Goal: Information Seeking & Learning: Check status

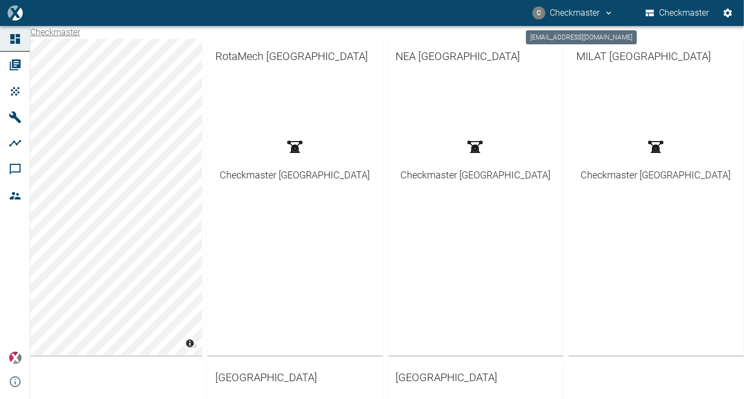
click at [598, 17] on button "C Checkmaster" at bounding box center [573, 12] width 84 height 19
click at [592, 43] on span "Logout" at bounding box center [590, 43] width 31 height 13
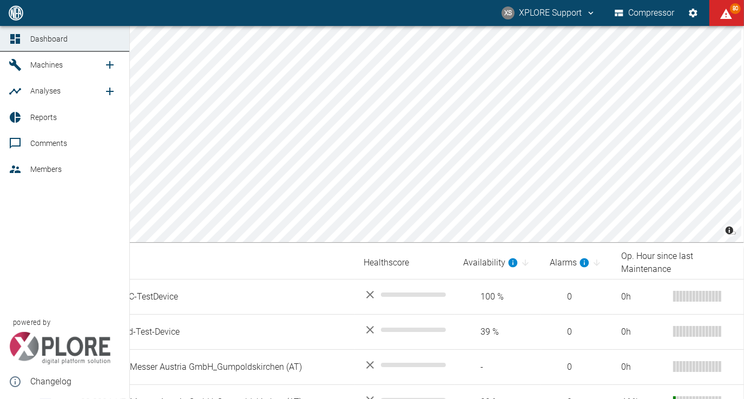
click at [22, 62] on div at bounding box center [17, 64] width 16 height 13
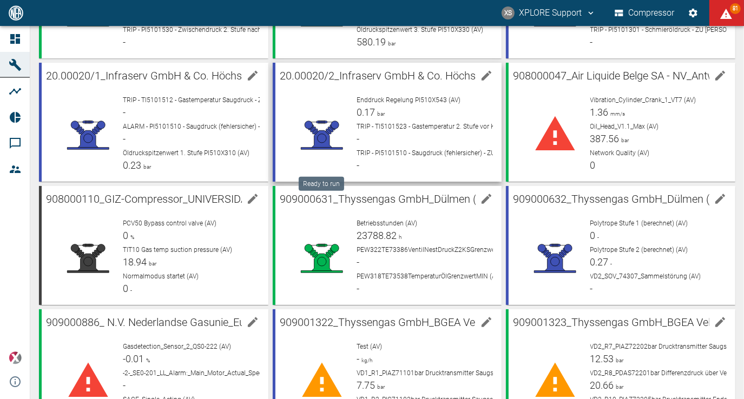
scroll to position [756, 0]
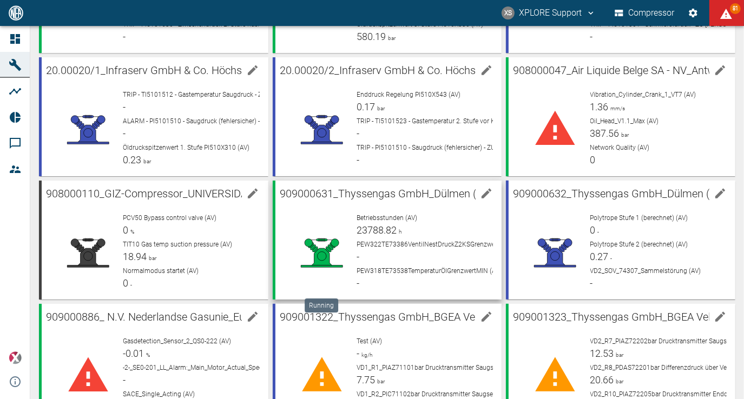
click at [320, 261] on icon at bounding box center [322, 256] width 20 height 17
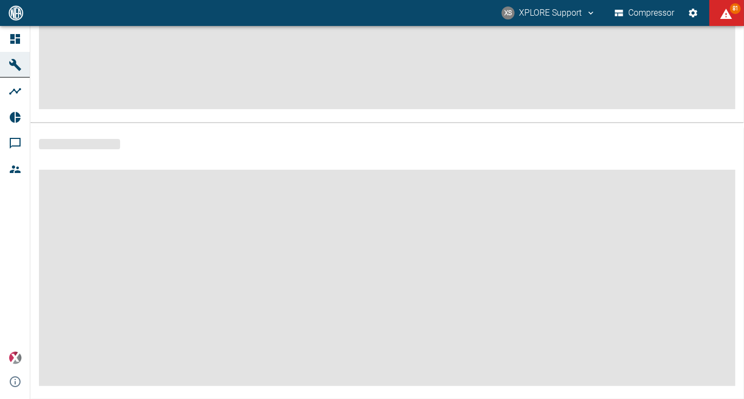
scroll to position [230, 0]
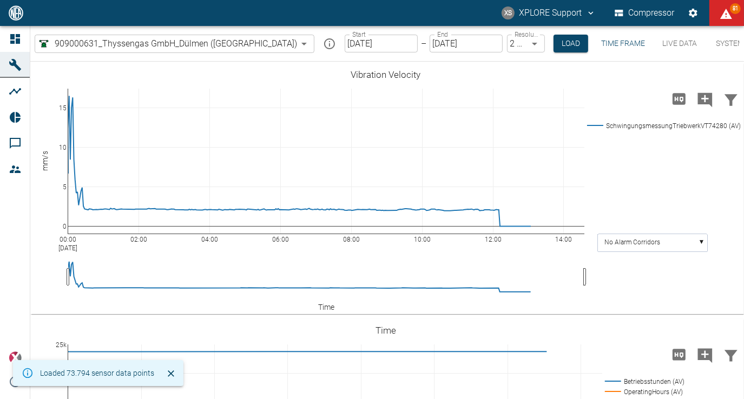
type input "2min"
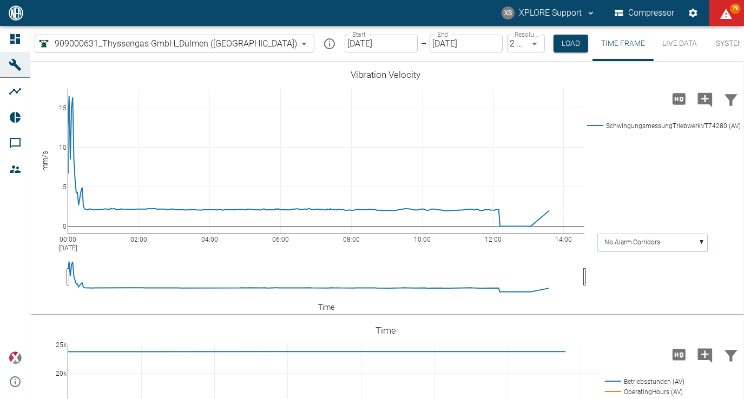
click at [356, 47] on input "[DATE]" at bounding box center [381, 44] width 73 height 18
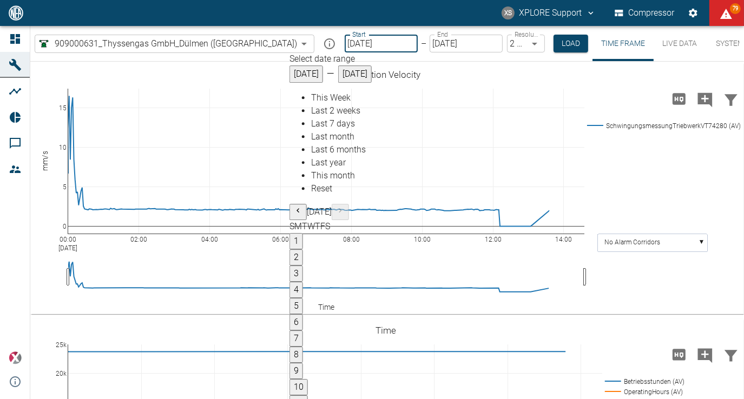
click at [323, 155] on span "Last 6 months" at bounding box center [338, 149] width 55 height 10
type input "[DATE]"
type input "10min"
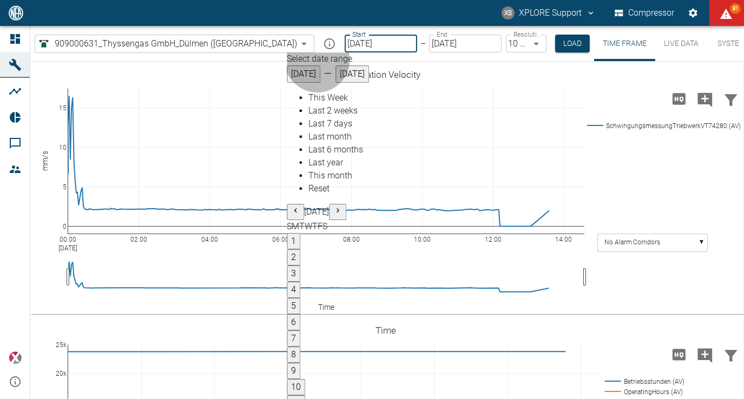
click at [326, 142] on span "Last month" at bounding box center [329, 136] width 43 height 10
type input "[DATE]"
click at [555, 38] on button "Load" at bounding box center [572, 44] width 35 height 18
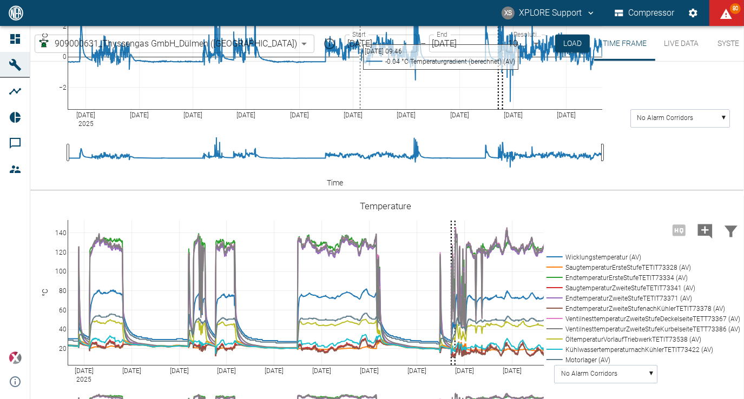
scroll to position [521, 0]
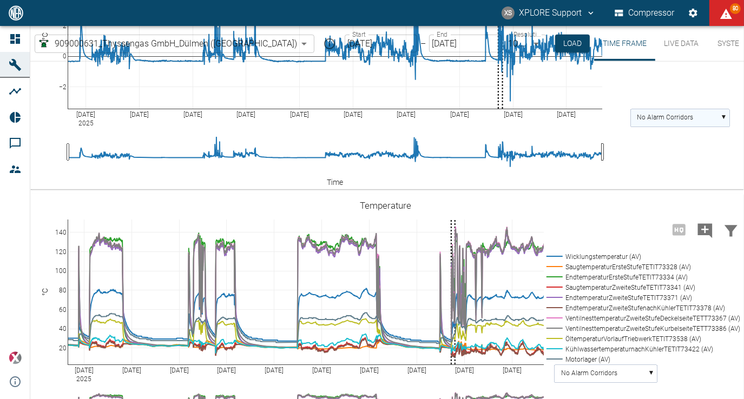
click at [723, 127] on rect at bounding box center [680, 118] width 99 height 18
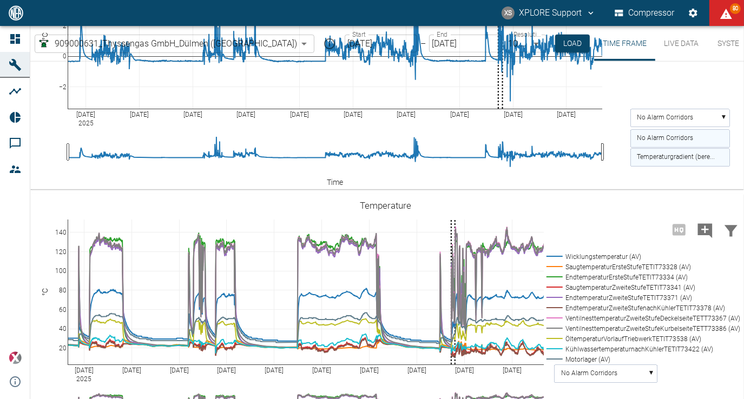
click at [696, 161] on text "Temperaturgradient (bere..." at bounding box center [676, 158] width 78 height 8
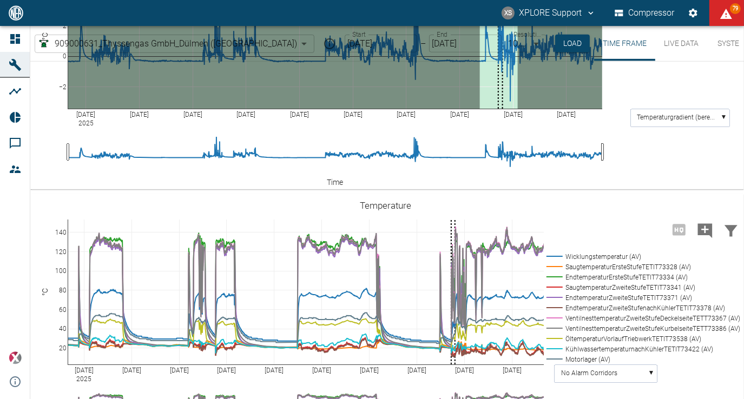
drag, startPoint x: 480, startPoint y: 85, endPoint x: 517, endPoint y: 94, distance: 38.2
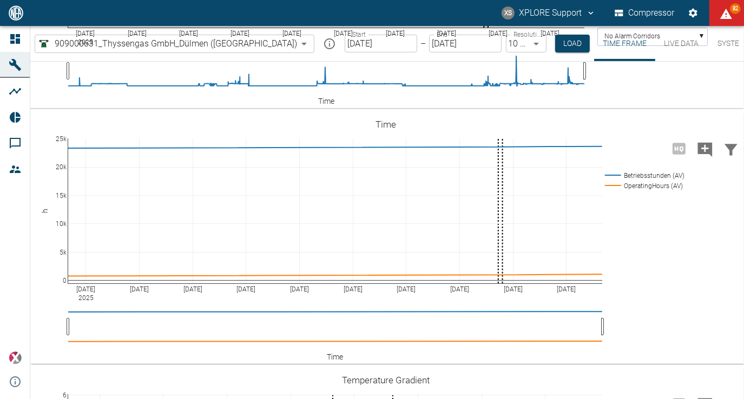
scroll to position [0, 0]
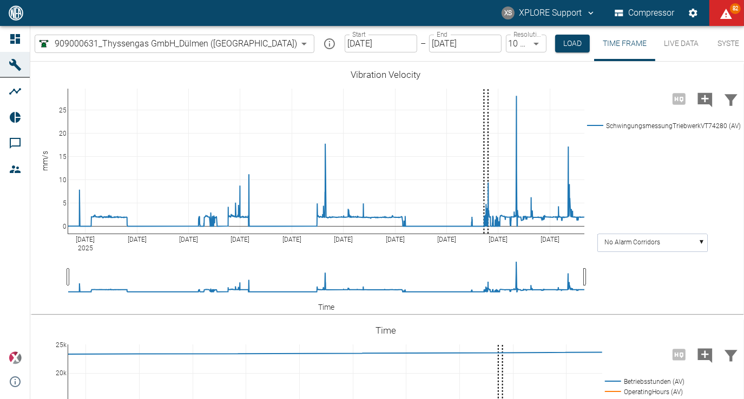
click at [665, 43] on button "Live Data" at bounding box center [681, 43] width 52 height 35
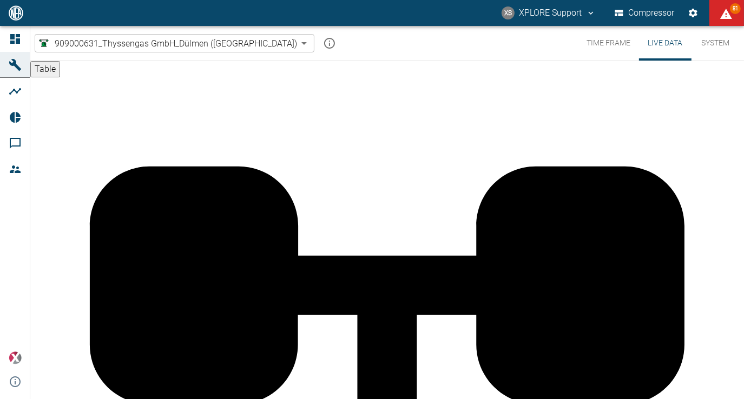
scroll to position [0, 80]
click at [727, 17] on icon "displayAlerts" at bounding box center [726, 14] width 12 height 10
click at [170, 75] on div at bounding box center [372, 199] width 744 height 399
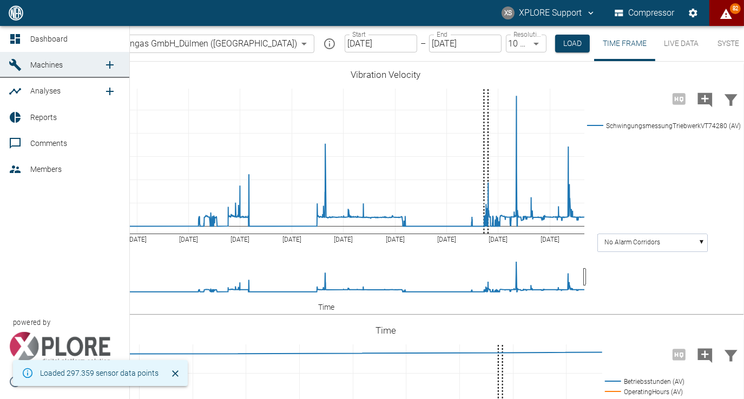
click at [57, 87] on span "Analyses" at bounding box center [66, 90] width 73 height 13
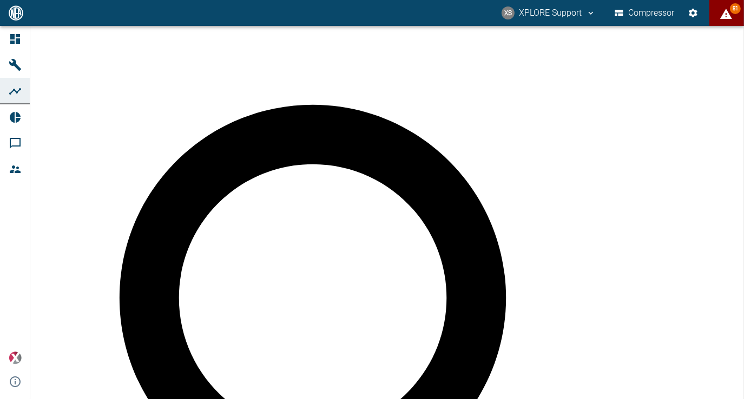
scroll to position [76, 0]
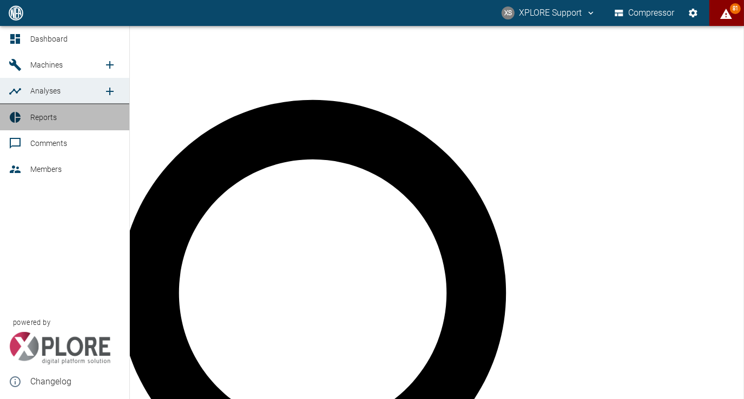
click at [49, 121] on span "Reports" at bounding box center [43, 117] width 27 height 9
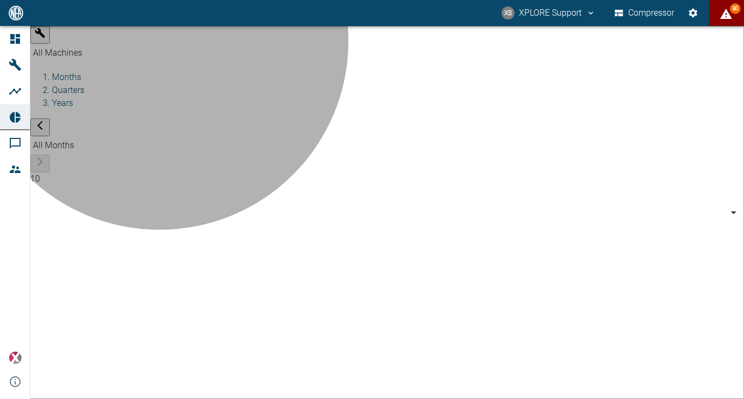
type input "7660faed-fd66-4731-a2e8-44c12e65351a"
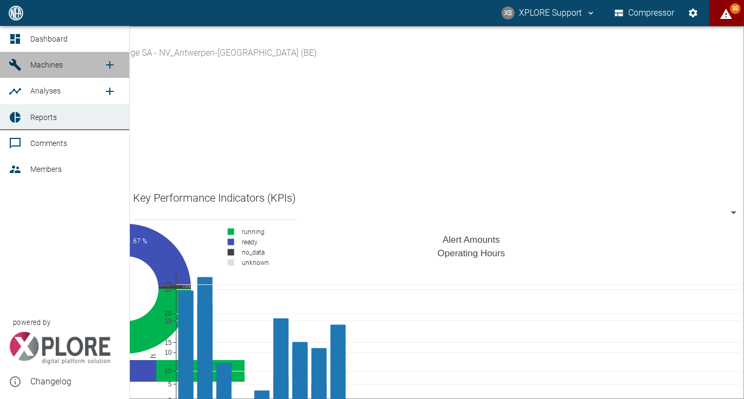
click at [49, 67] on span "Machines" at bounding box center [46, 65] width 32 height 9
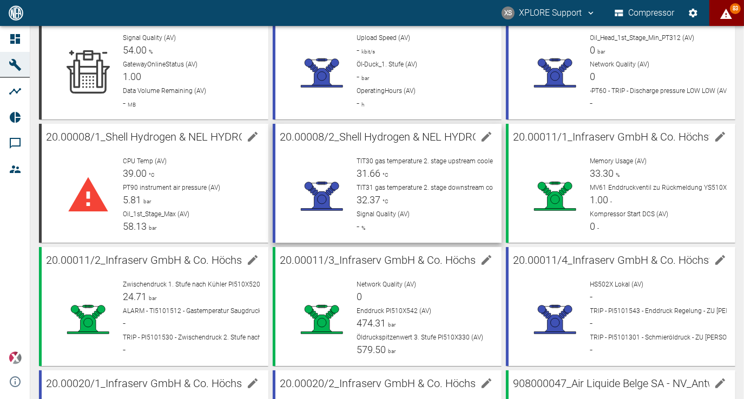
scroll to position [442, 0]
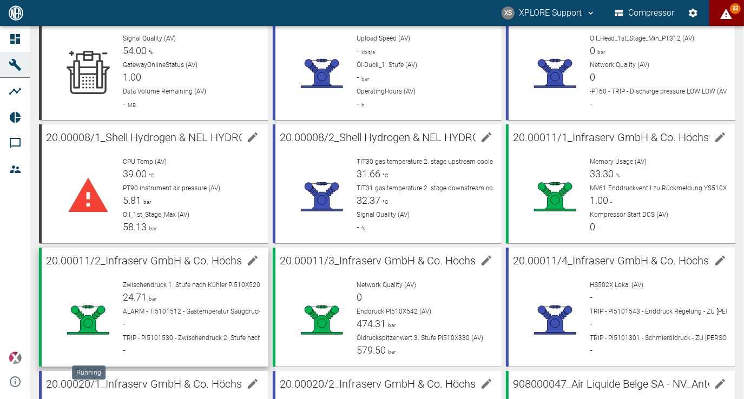
click at [88, 320] on circle at bounding box center [88, 323] width 9 height 9
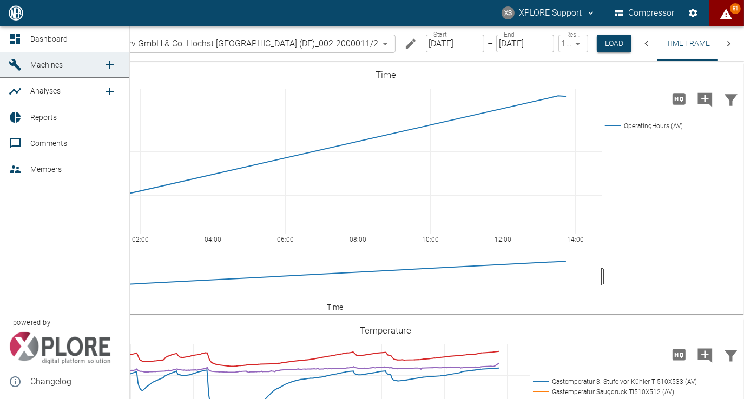
click at [50, 87] on span "Analyses" at bounding box center [66, 90] width 73 height 13
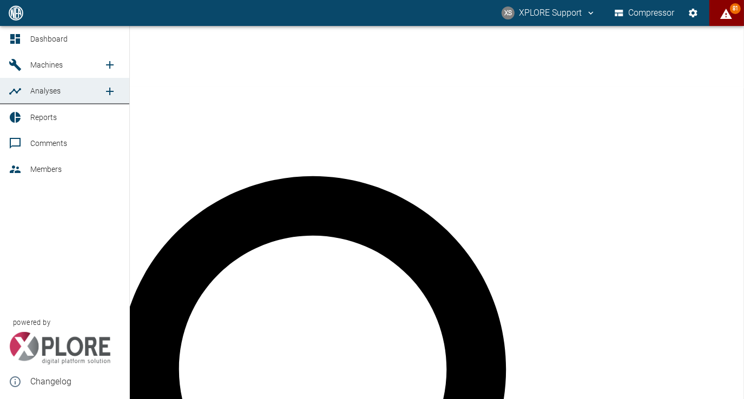
click at [52, 62] on span "Machines" at bounding box center [46, 65] width 32 height 9
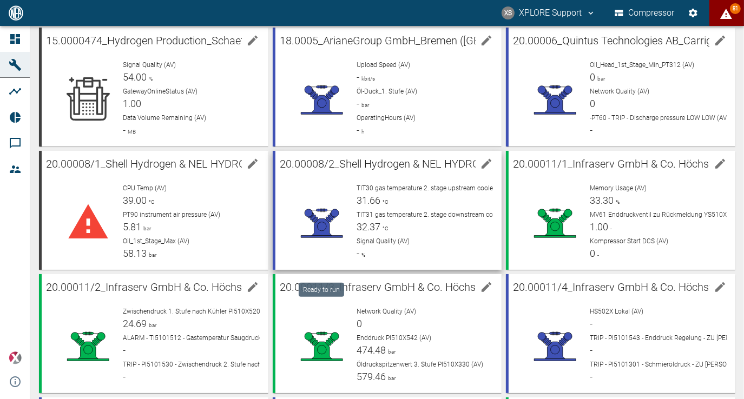
scroll to position [431, 0]
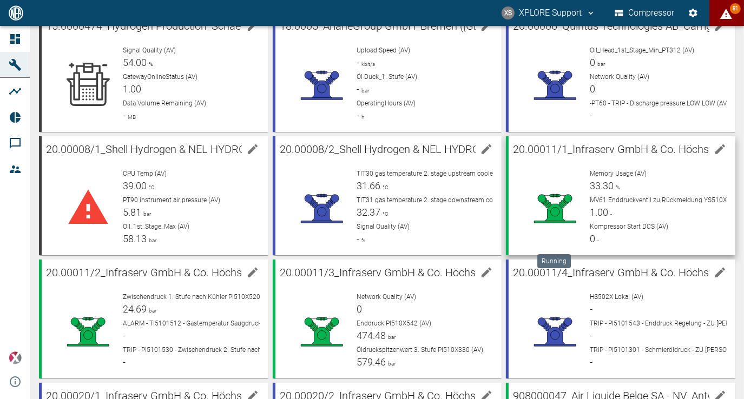
click at [550, 207] on icon at bounding box center [555, 212] width 20 height 17
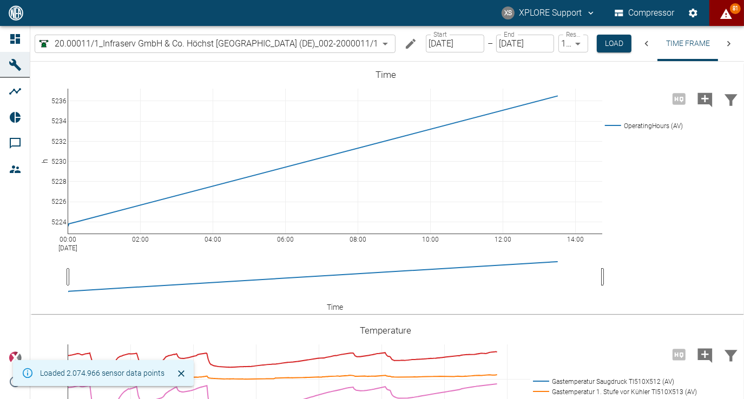
click at [728, 43] on icon at bounding box center [728, 43] width 3 height 5
click at [705, 43] on button "Live Data" at bounding box center [692, 43] width 52 height 35
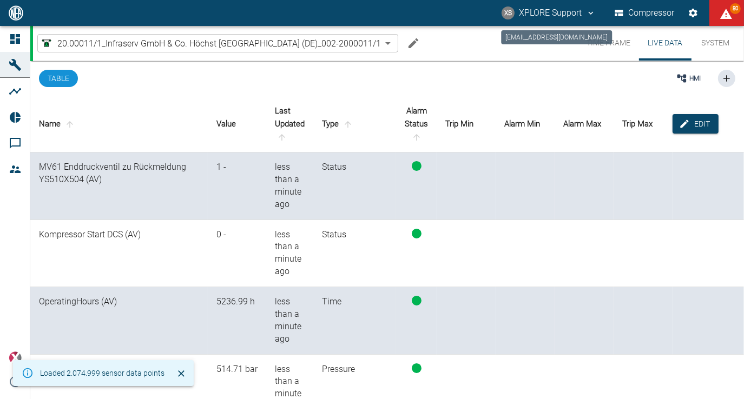
click at [591, 15] on icon "compressors@neaxplore.com" at bounding box center [591, 13] width 10 height 10
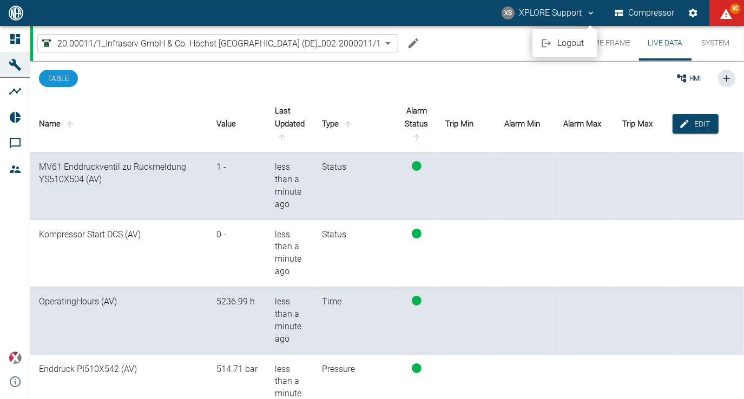
click at [564, 41] on span "Logout" at bounding box center [572, 43] width 31 height 13
